Goal: Task Accomplishment & Management: Use online tool/utility

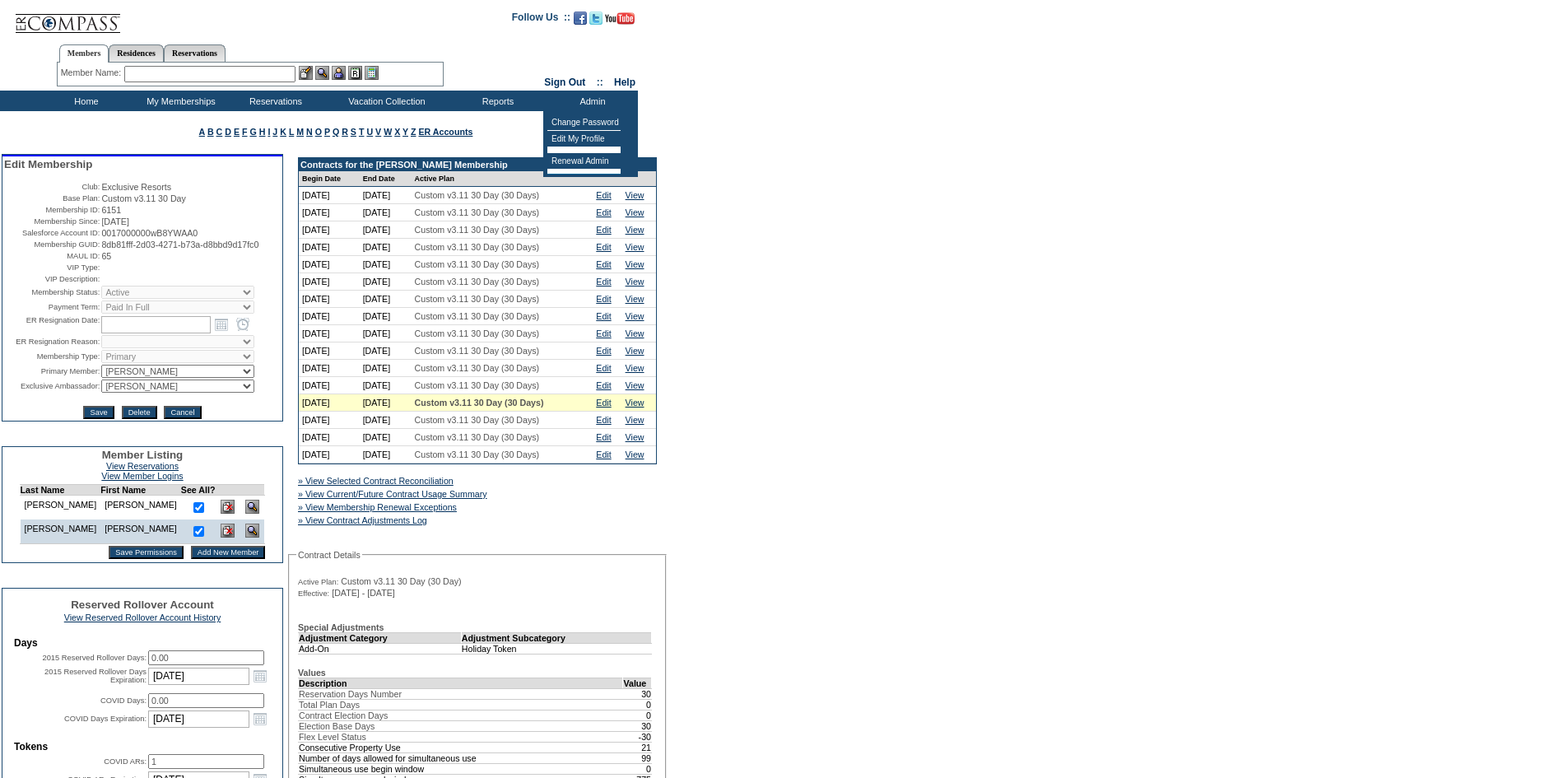
click at [99, 20] on img at bounding box center [68, 17] width 107 height 33
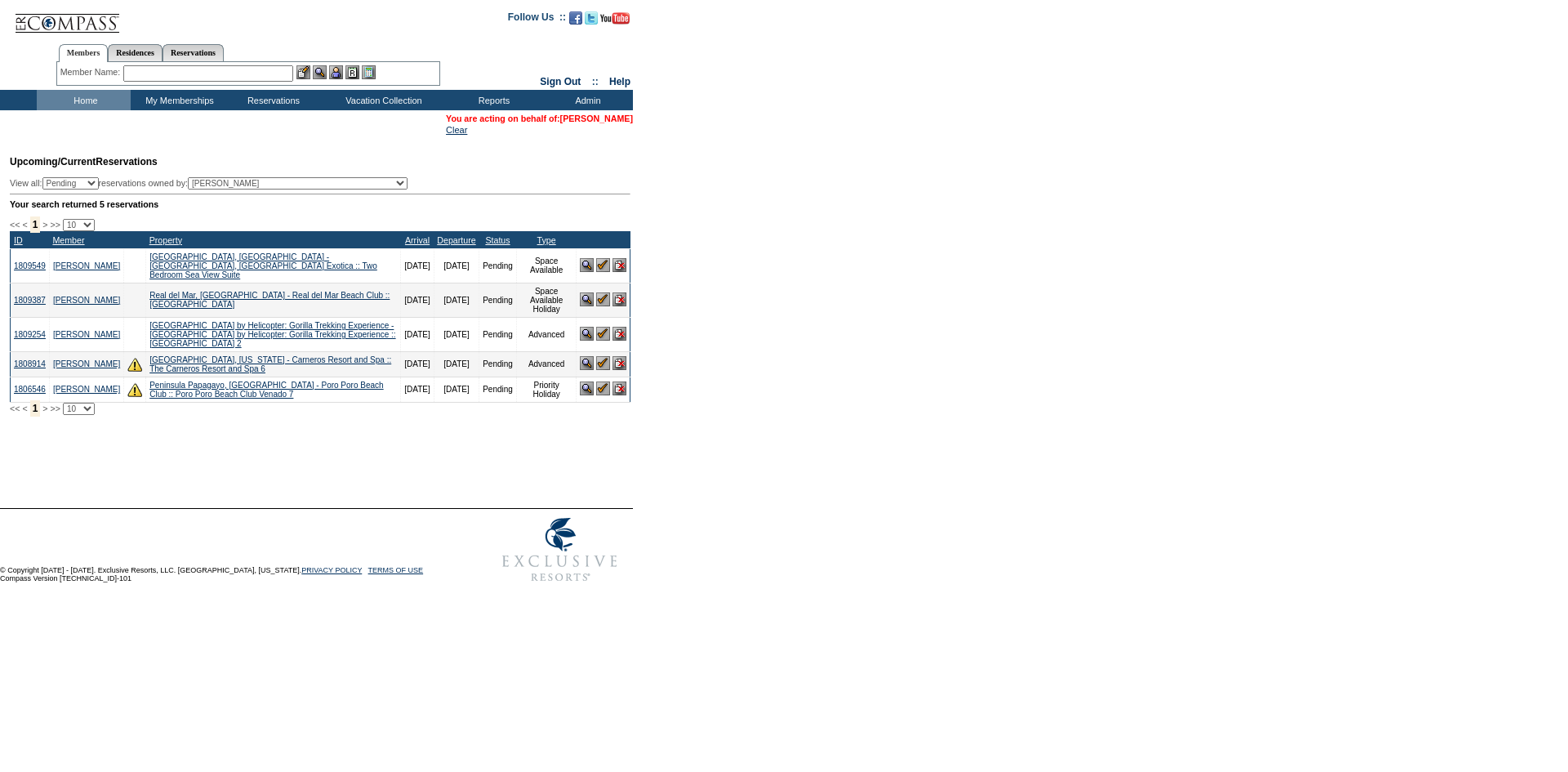
click at [567, 118] on link "[PERSON_NAME]" at bounding box center [597, 119] width 73 height 10
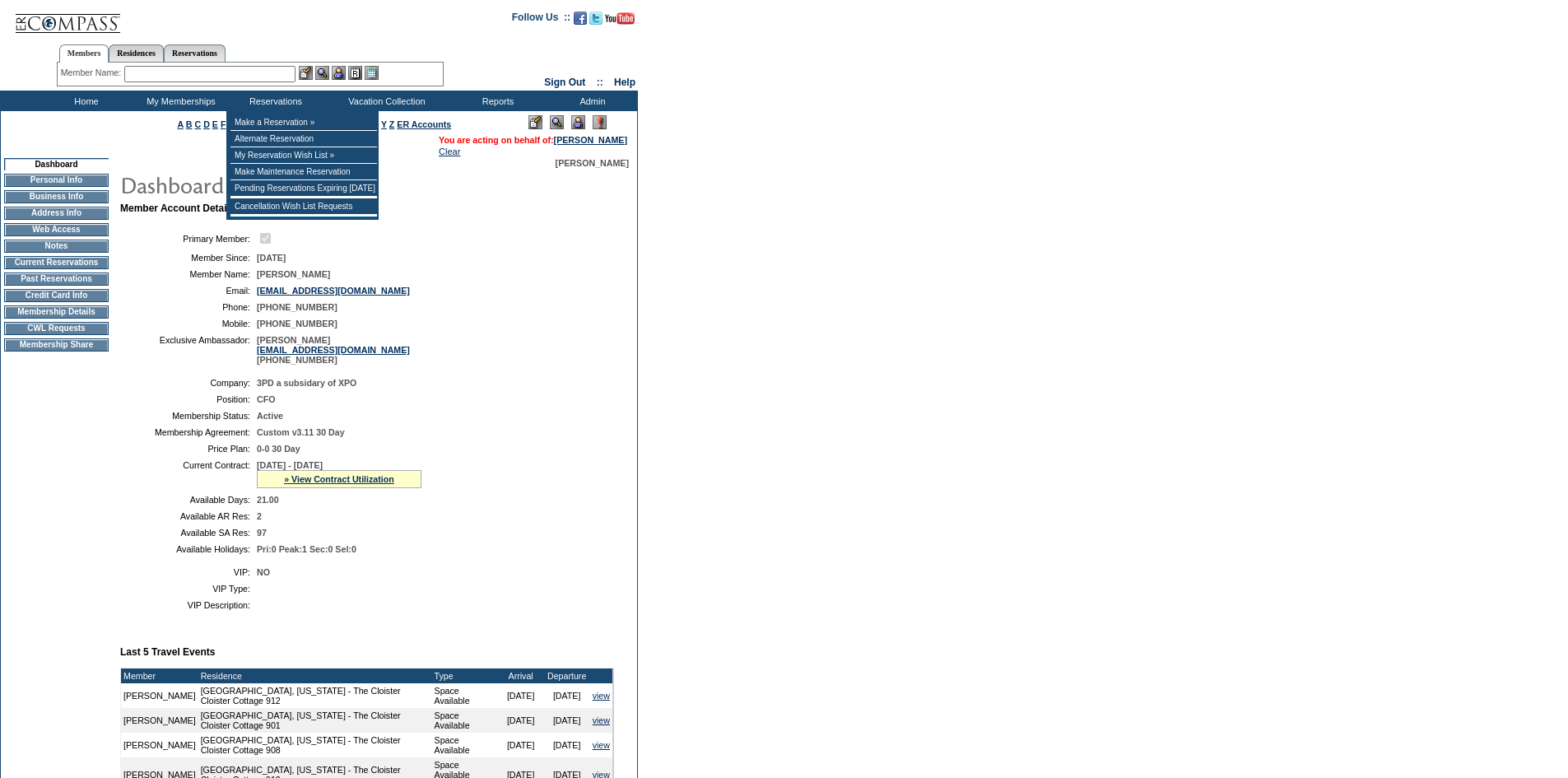
click at [264, 74] on input "text" at bounding box center [210, 74] width 171 height 17
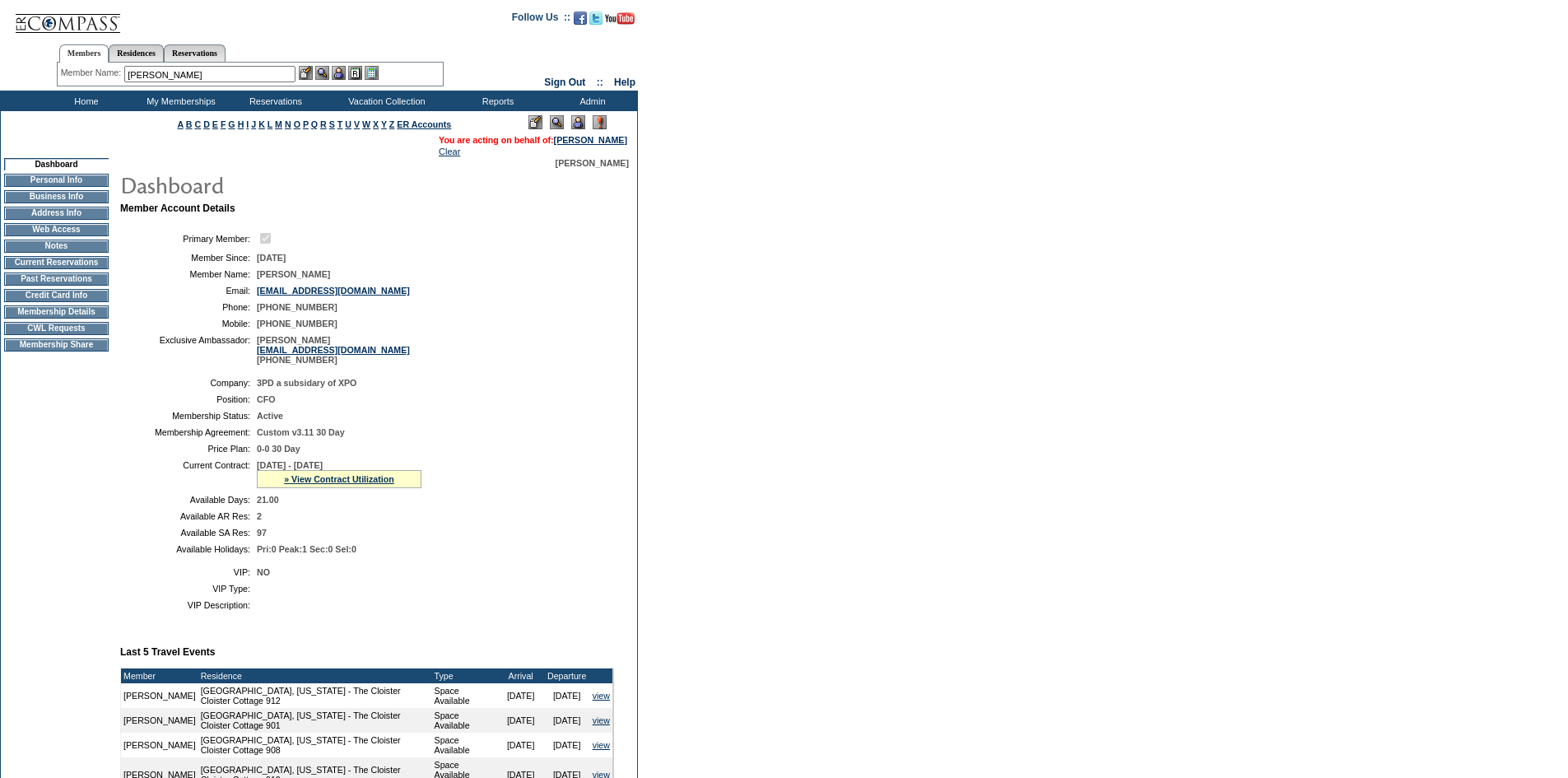
drag, startPoint x: 171, startPoint y: 74, endPoint x: 160, endPoint y: 76, distance: 11.2
click at [160, 76] on input "hagy" at bounding box center [210, 74] width 171 height 17
drag, startPoint x: 158, startPoint y: 81, endPoint x: 3, endPoint y: 66, distance: 155.7
click at [4, 66] on center "Members Residences Reservations Member Name: hagy Destination or Residence:" at bounding box center [250, 62] width 495 height 52
type input "d"
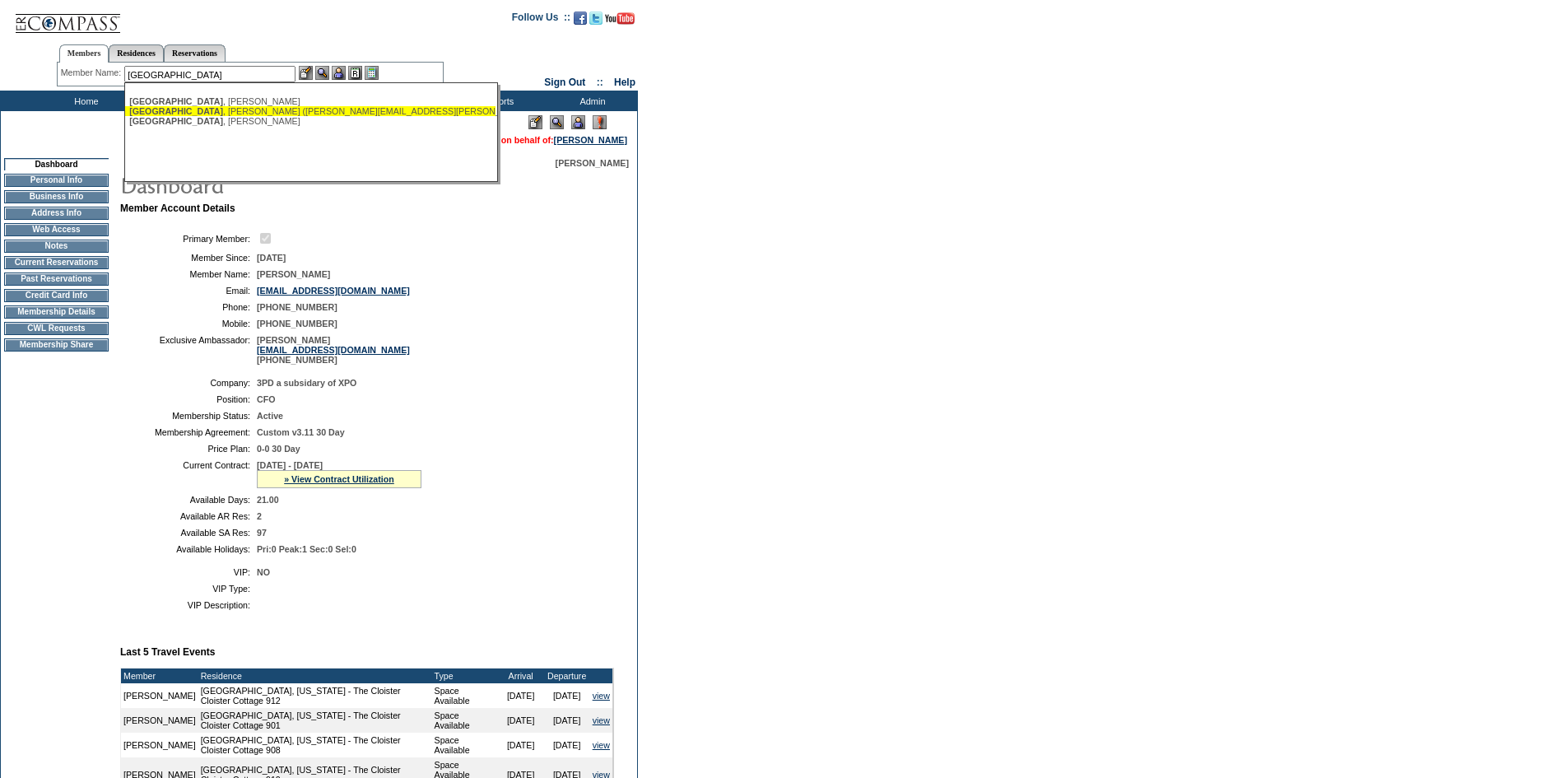
click at [214, 112] on div "Durham , John (john.durham@spectacularinc.com)" at bounding box center [310, 111] width 362 height 10
type input "Durham, John (john.durham@spectacularinc.com)"
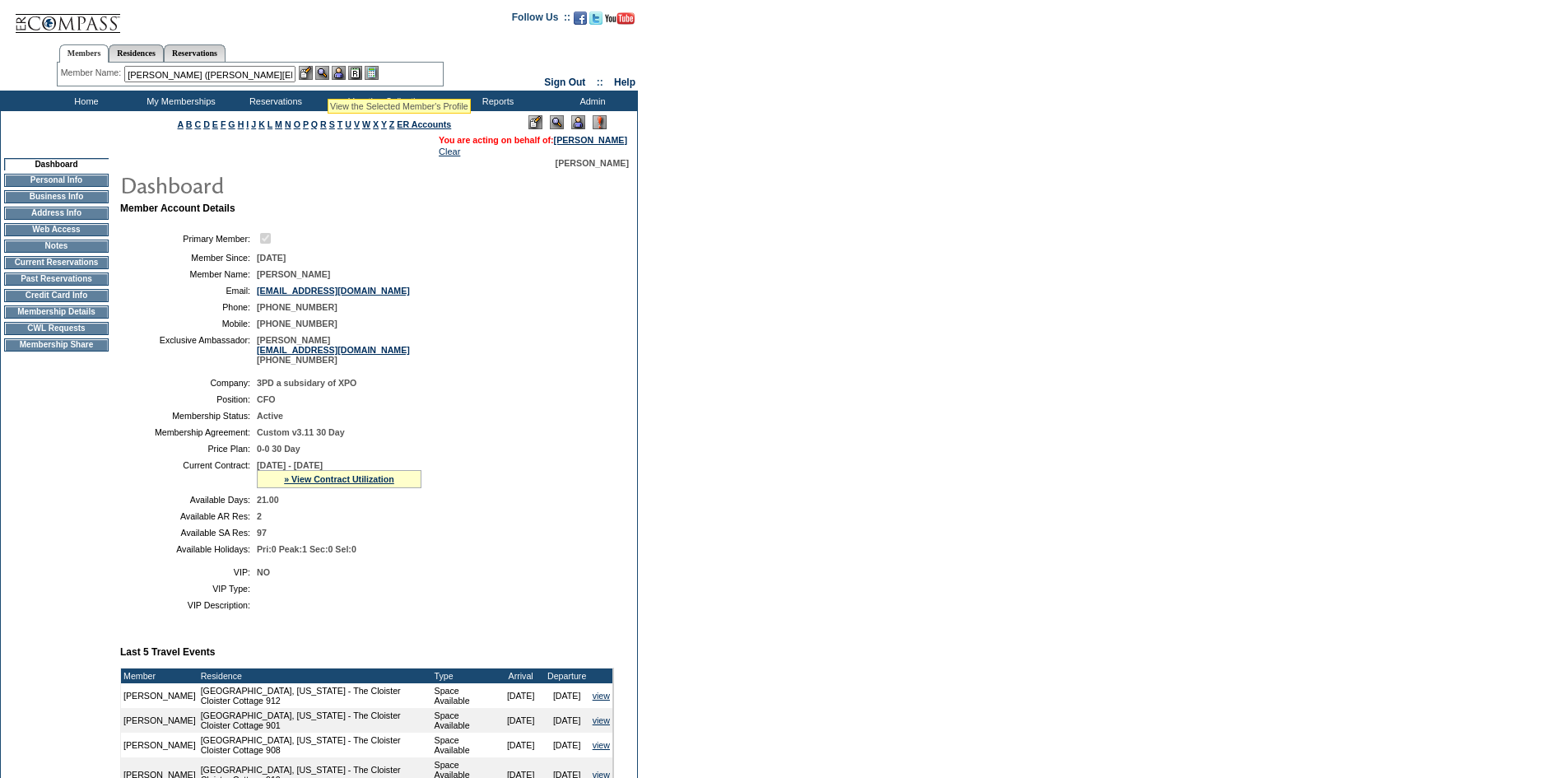
click at [327, 76] on img at bounding box center [322, 73] width 14 height 14
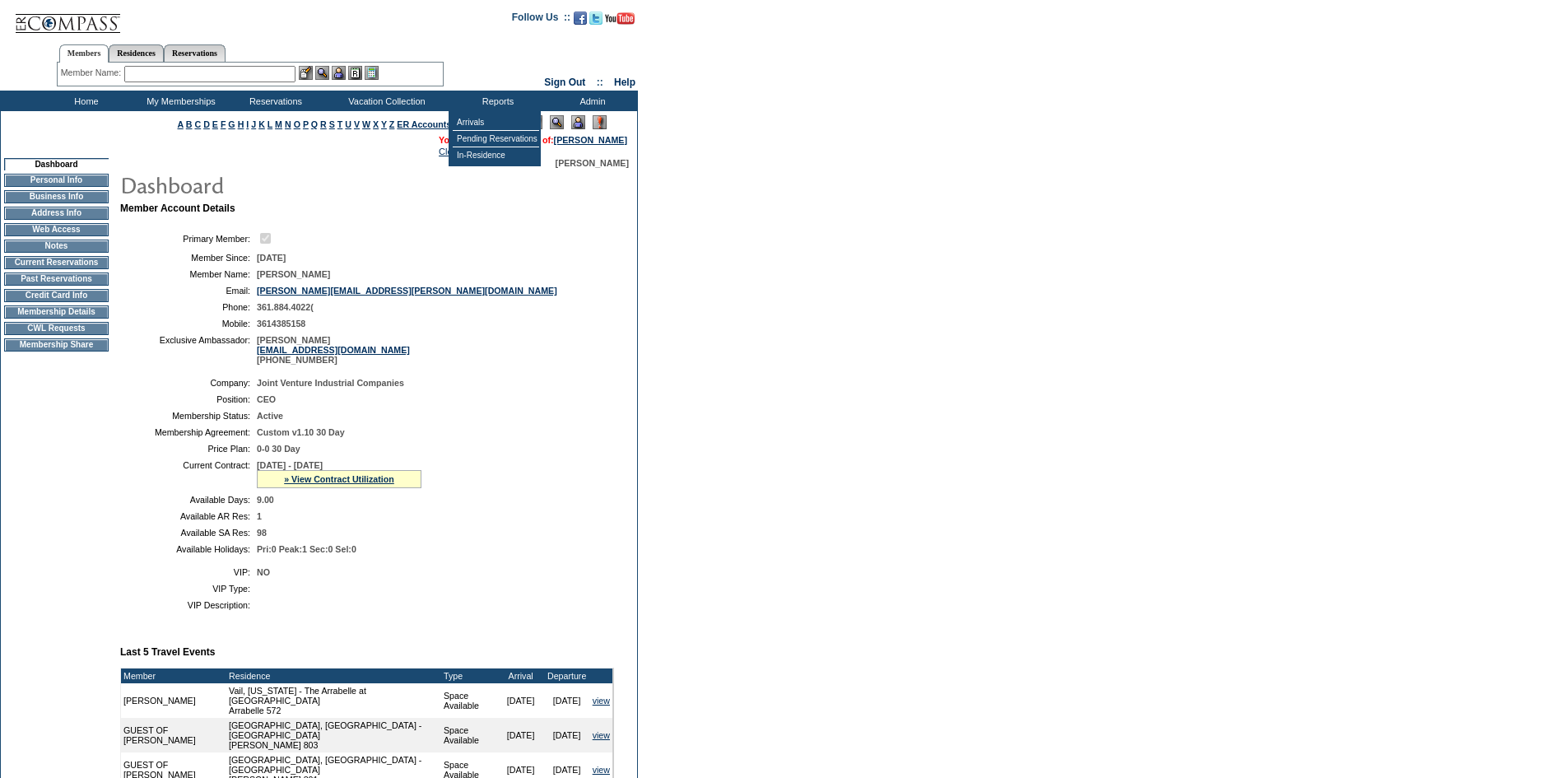
click at [576, 126] on img at bounding box center [578, 122] width 14 height 14
